Goal: Browse casually: Explore the website without a specific task or goal

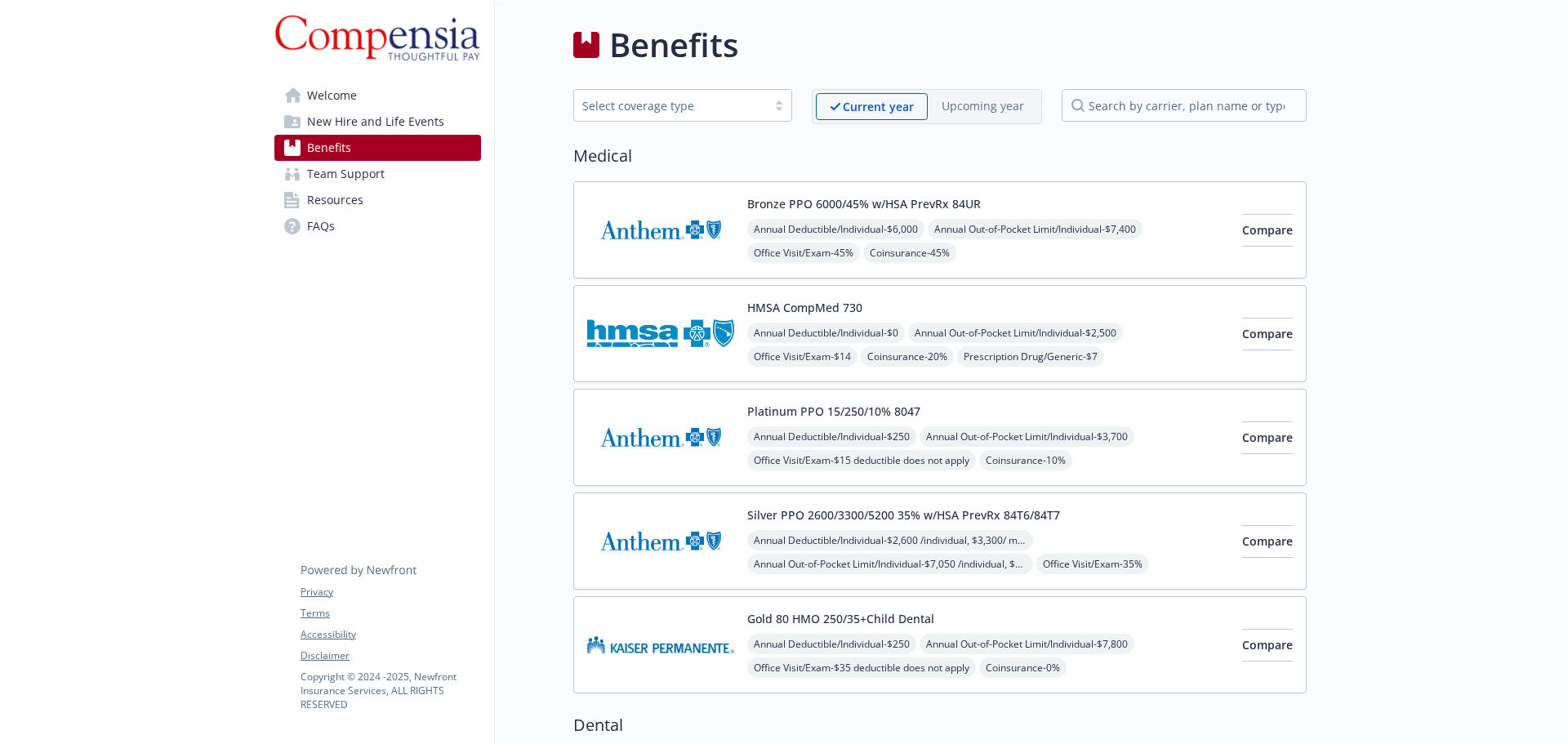
scroll to position [1937, 0]
